Goal: Information Seeking & Learning: Learn about a topic

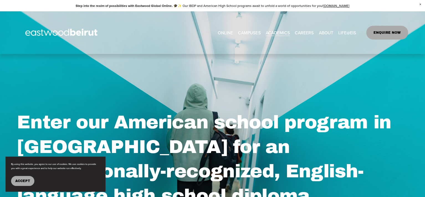
click at [14, 182] on button "Accept" at bounding box center [22, 181] width 23 height 10
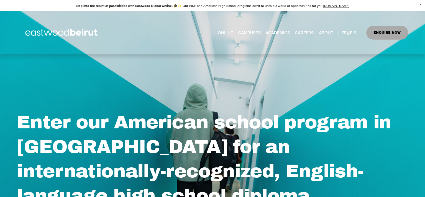
click at [0, 0] on span "Tuition & Financial Aid" at bounding box center [0, 0] width 0 height 0
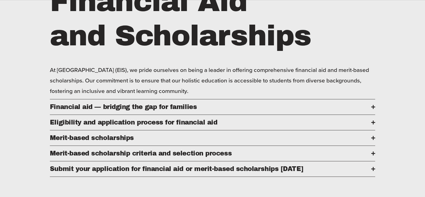
scroll to position [246, 0]
click at [181, 110] on span "Financial aid — bridging the gap for families" at bounding box center [211, 106] width 322 height 7
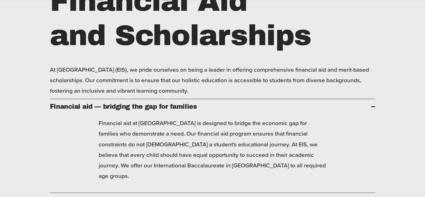
click at [181, 110] on span "Financial aid — bridging the gap for families" at bounding box center [211, 106] width 322 height 7
